Goal: Find contact information: Find contact information

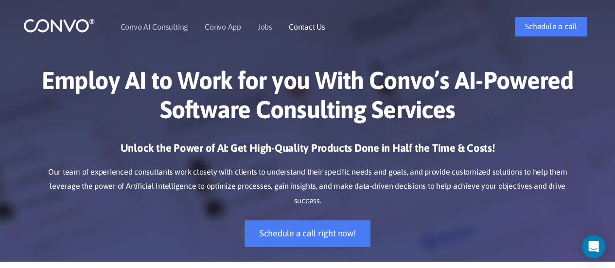
click at [310, 29] on link "Contact Us" at bounding box center [307, 27] width 36 height 8
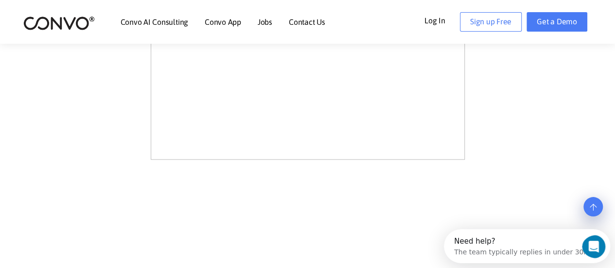
scroll to position [632, 0]
